Goal: Information Seeking & Learning: Learn about a topic

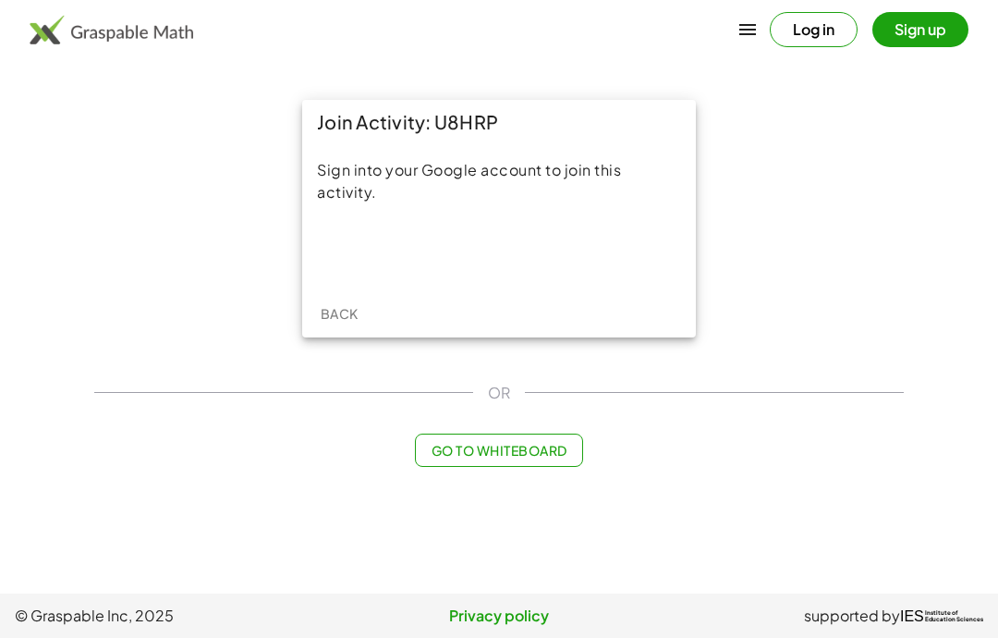
click at [544, 250] on div "Sign in with Google. Opens in new tab" at bounding box center [499, 251] width 170 height 41
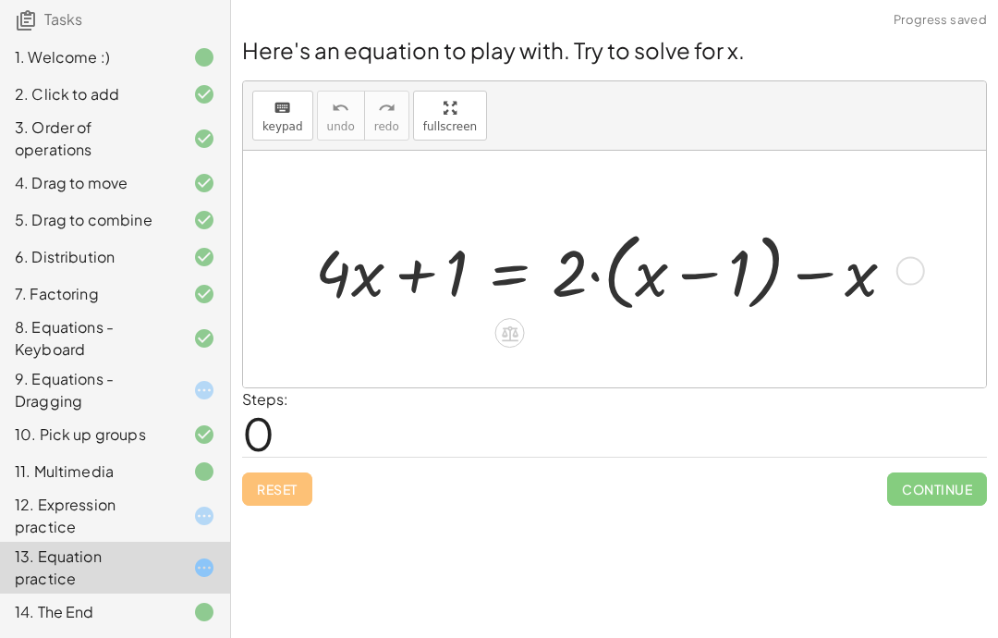
scroll to position [163, 0]
click at [204, 394] on icon at bounding box center [204, 391] width 22 height 22
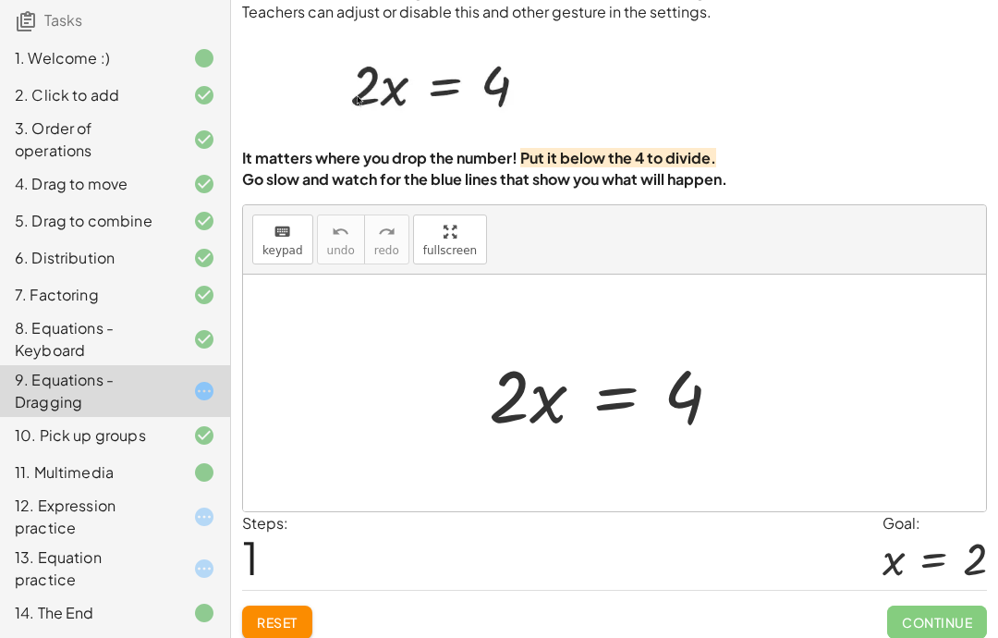
scroll to position [74, 0]
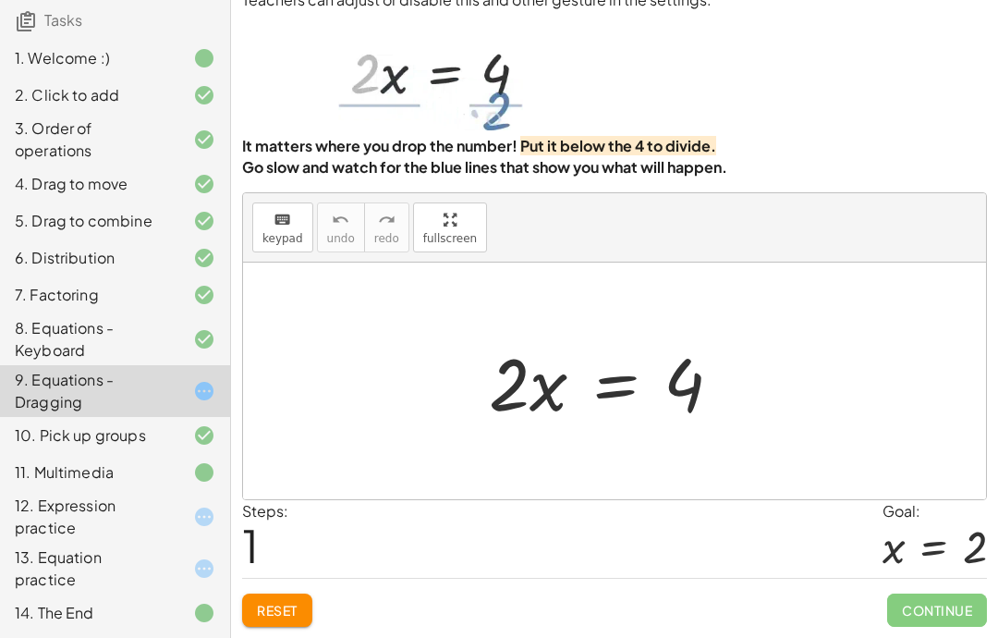
click at [298, 602] on span "Reset" at bounding box center [277, 610] width 41 height 17
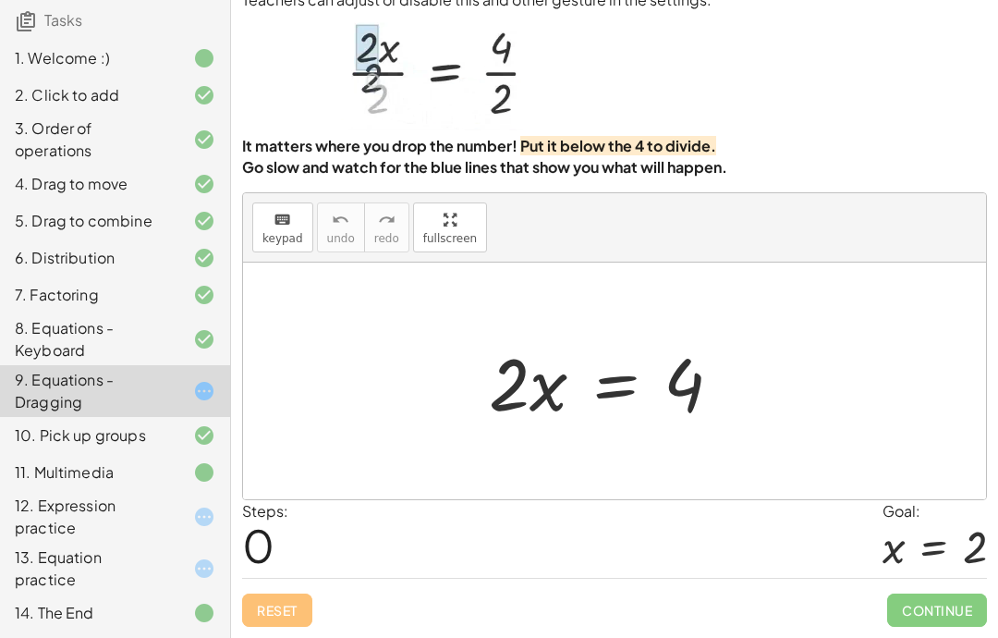
click at [954, 620] on span "Continue" at bounding box center [937, 609] width 100 height 33
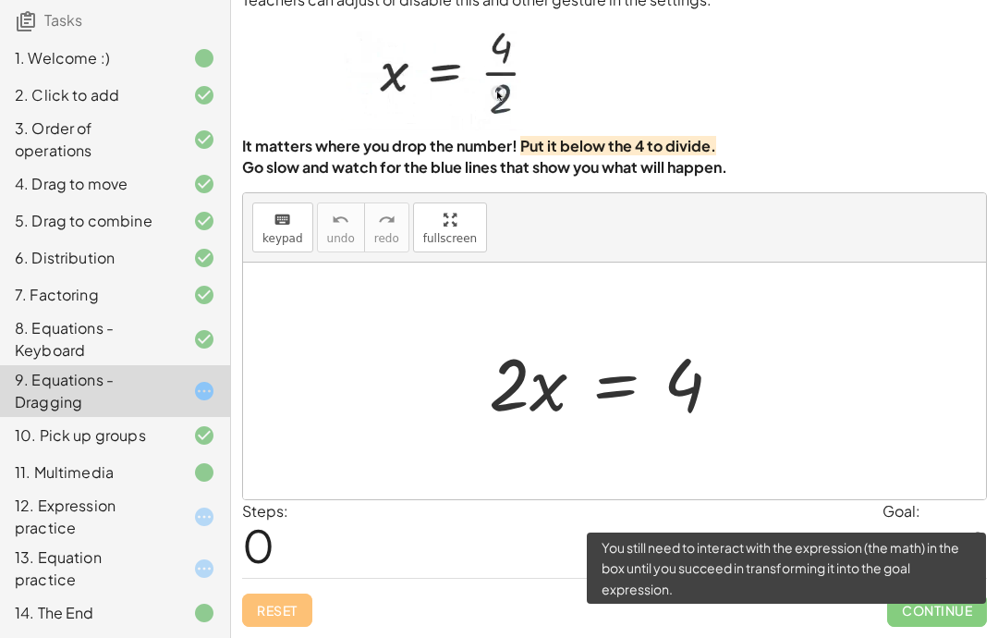
click at [954, 620] on span "Continue" at bounding box center [937, 609] width 100 height 33
click at [950, 619] on span "Continue" at bounding box center [937, 609] width 100 height 33
click at [906, 581] on div "Continue" at bounding box center [937, 602] width 100 height 48
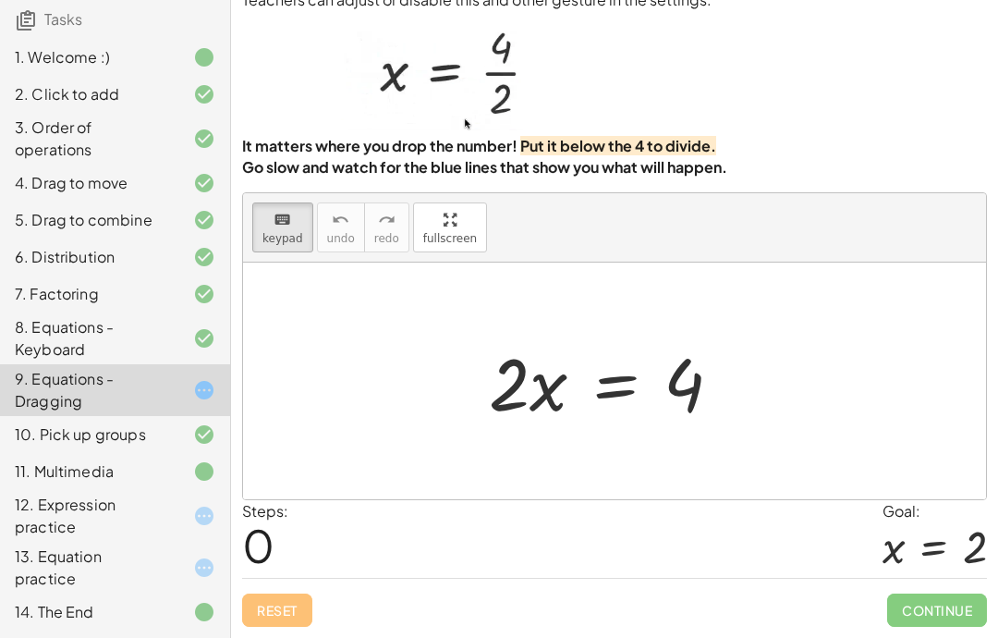
scroll to position [163, 0]
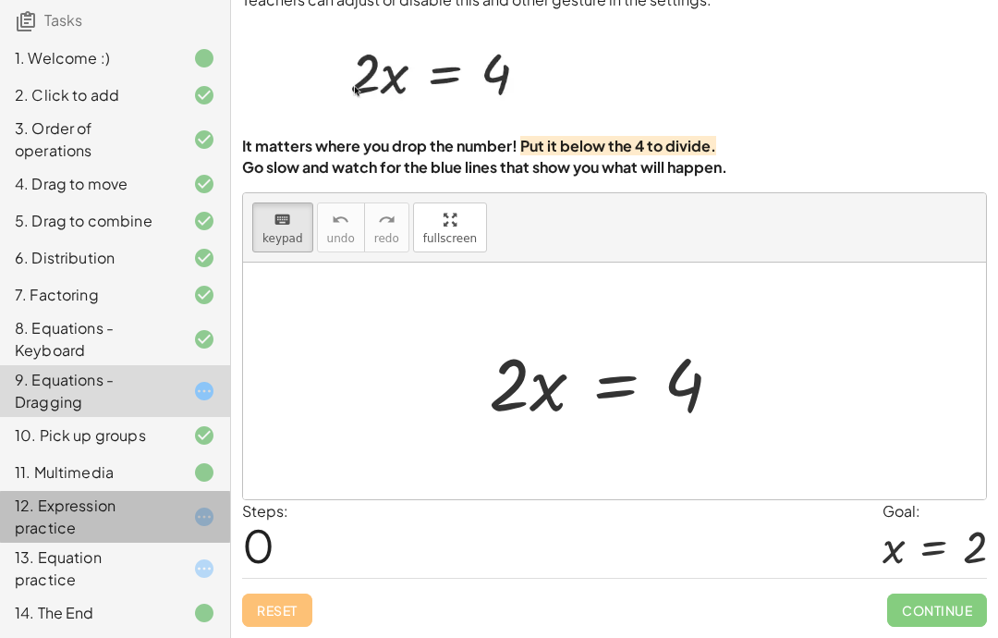
click at [72, 564] on div "13. Equation practice" at bounding box center [89, 568] width 149 height 44
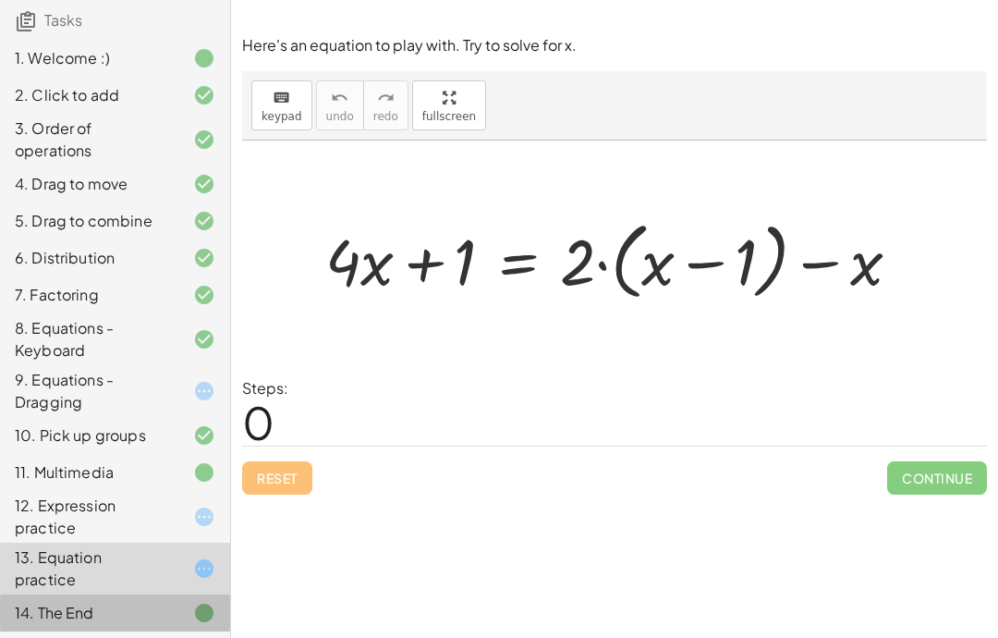
click at [142, 397] on div "9. Equations - Dragging" at bounding box center [89, 391] width 149 height 44
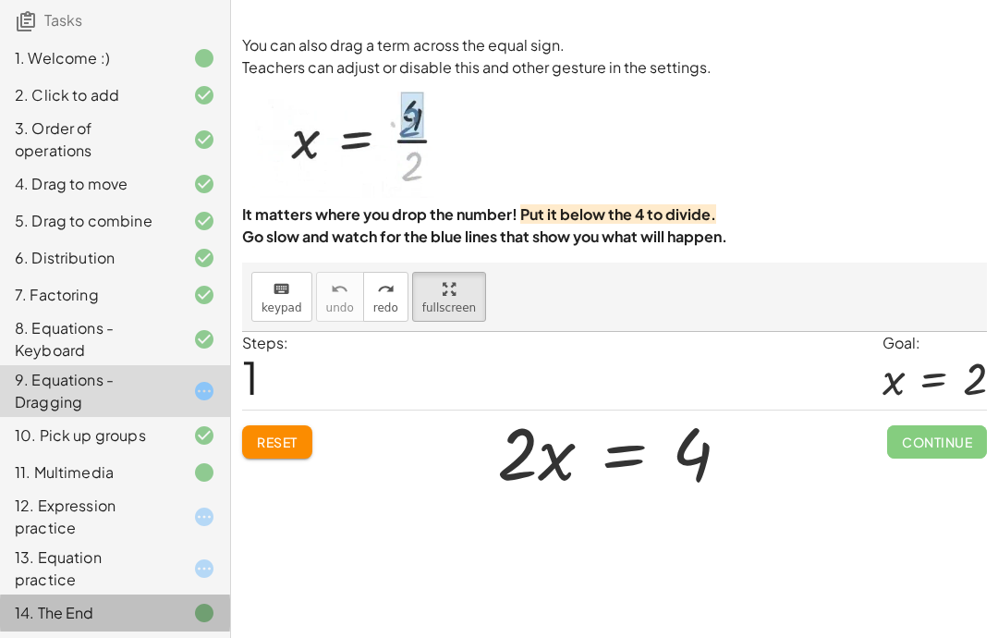
click at [125, 568] on div "13. Equation practice" at bounding box center [89, 568] width 149 height 44
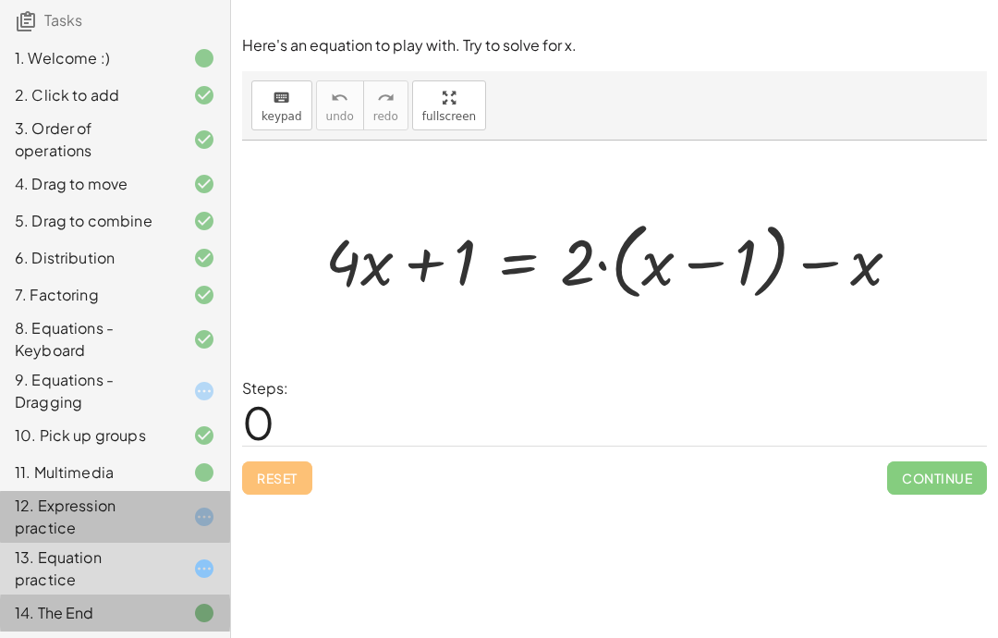
click at [126, 499] on div "12. Expression practice" at bounding box center [89, 516] width 149 height 44
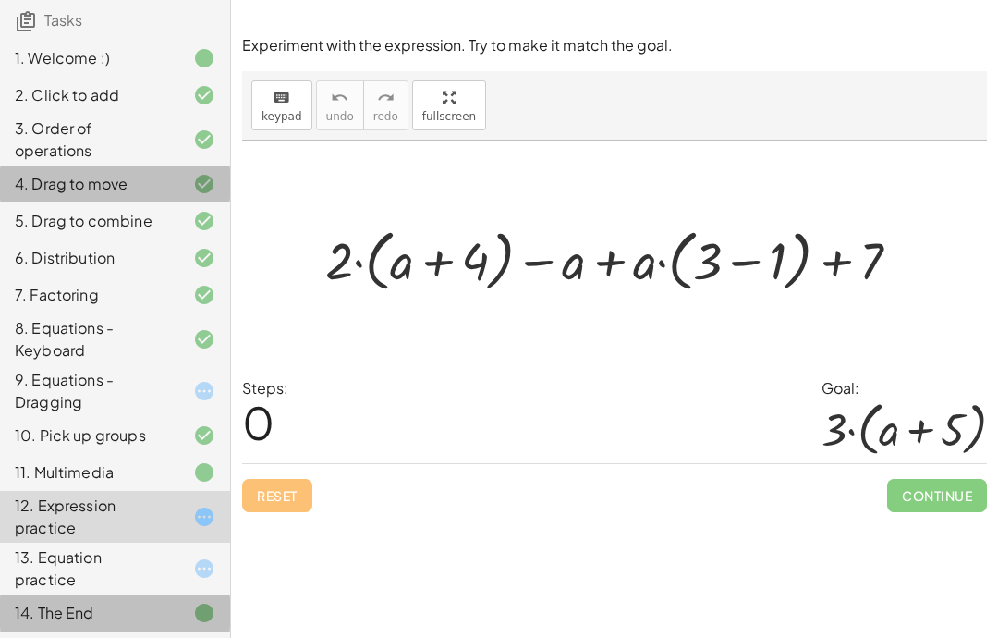
click at [52, 193] on div "4. Drag to move" at bounding box center [89, 184] width 149 height 22
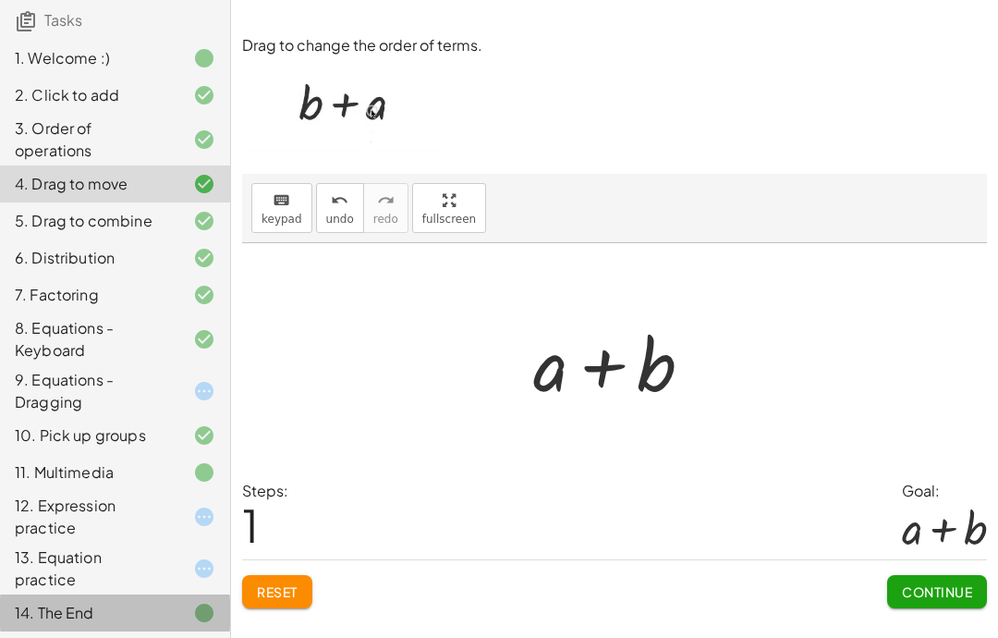
click at [126, 518] on div "12. Expression practice" at bounding box center [89, 516] width 149 height 44
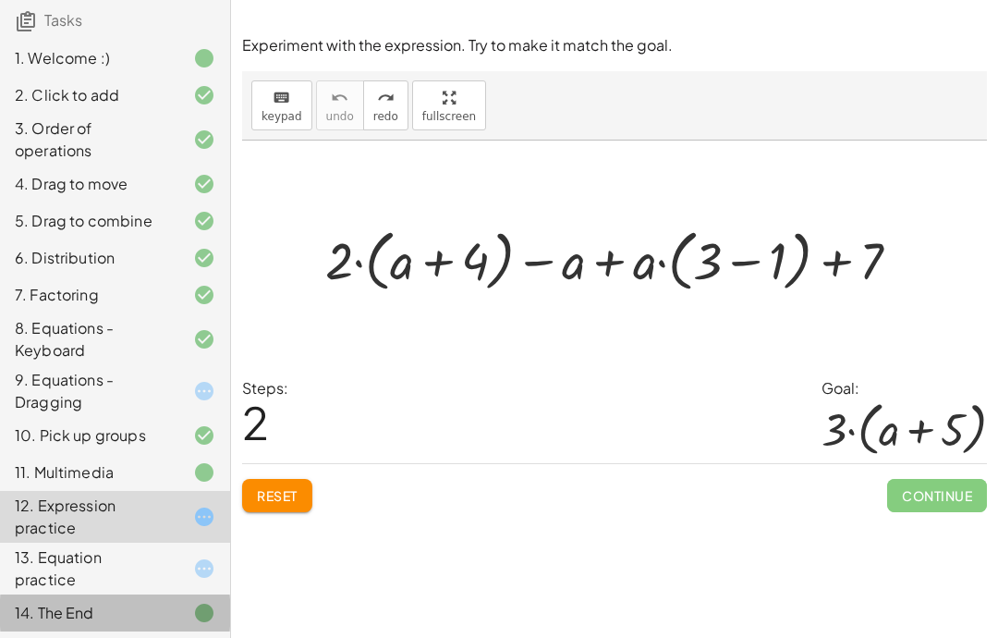
click at [284, 504] on span "Reset" at bounding box center [277, 495] width 41 height 17
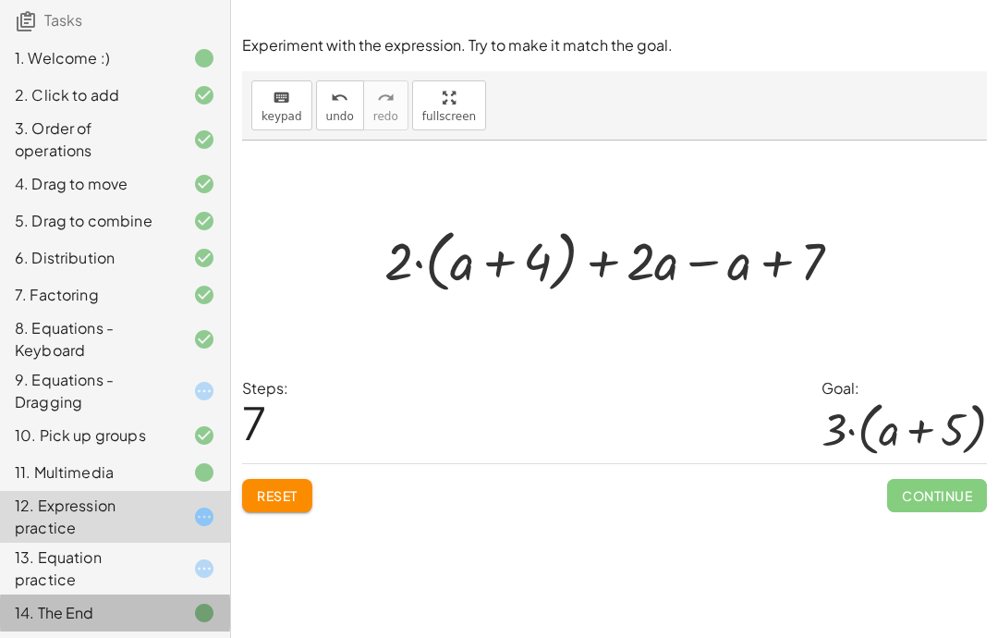
click at [280, 504] on span "Reset" at bounding box center [277, 495] width 41 height 17
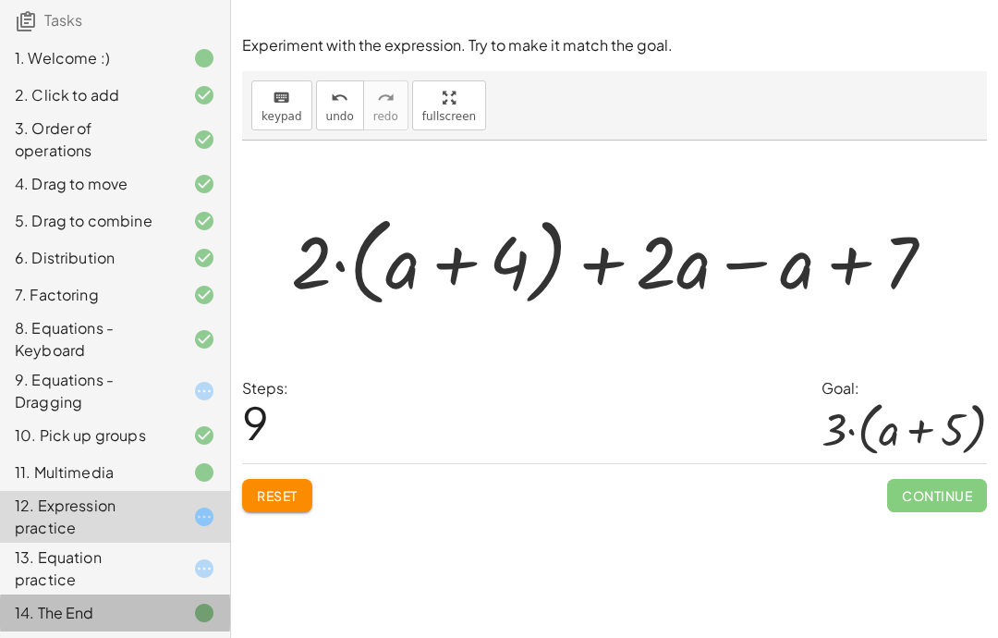
click at [292, 501] on span "Reset" at bounding box center [277, 495] width 41 height 17
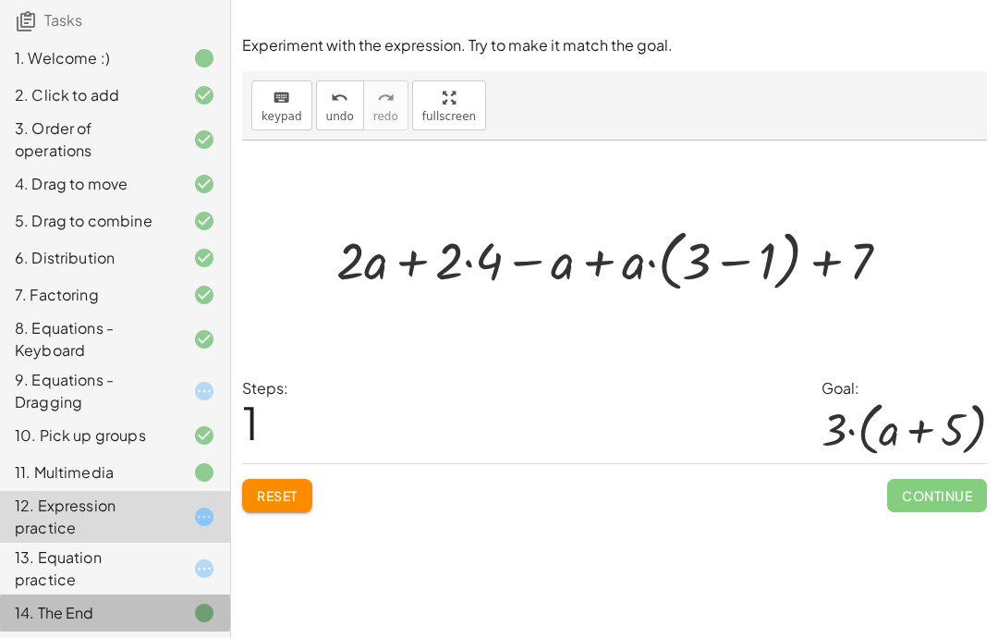
click at [299, 512] on button "Reset" at bounding box center [277, 495] width 70 height 33
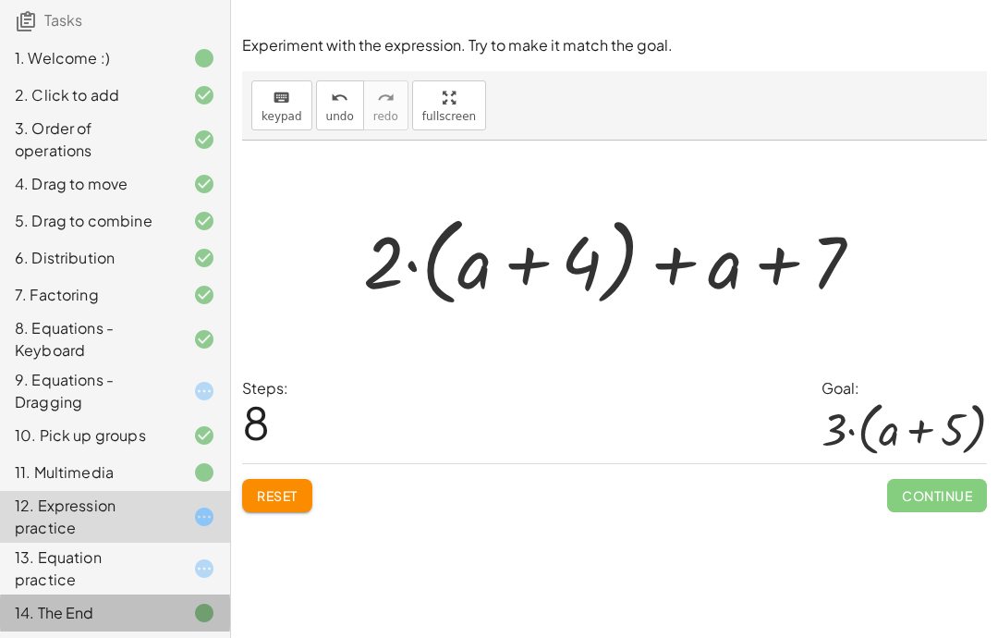
click at [291, 495] on button "Reset" at bounding box center [277, 495] width 70 height 33
